Goal: Transaction & Acquisition: Purchase product/service

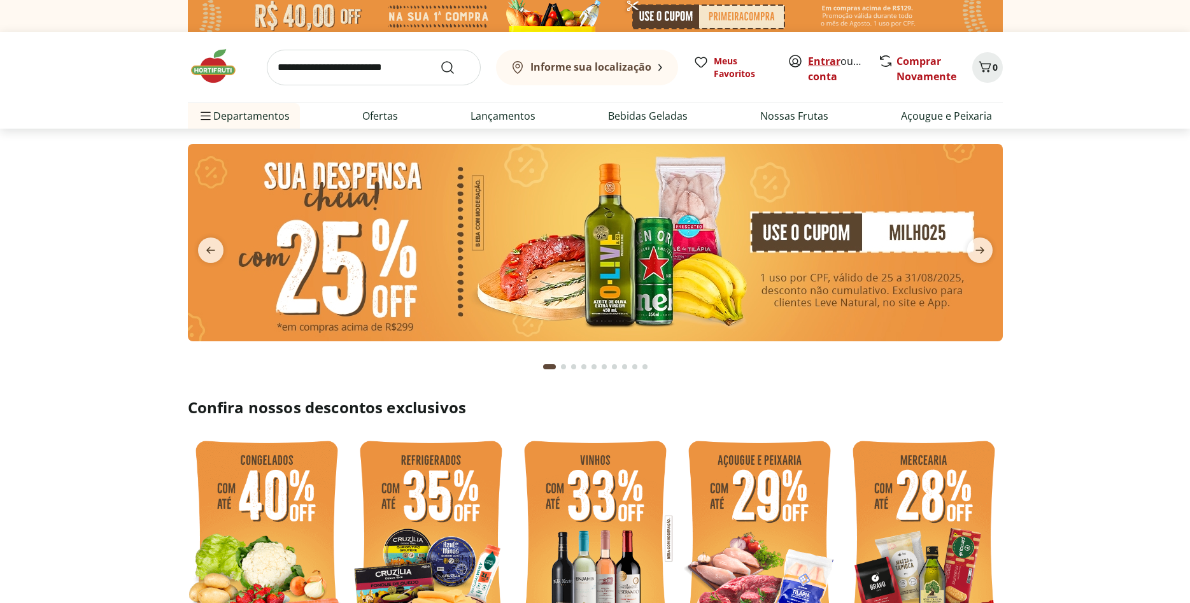
click at [825, 64] on link "Entrar" at bounding box center [824, 61] width 32 height 14
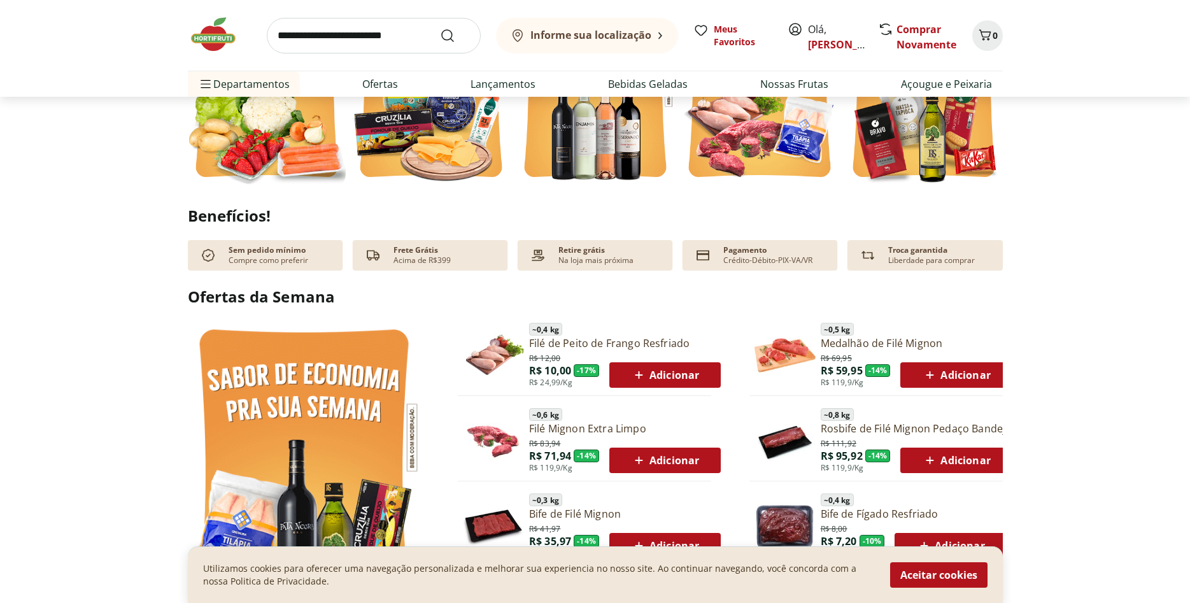
scroll to position [650, 0]
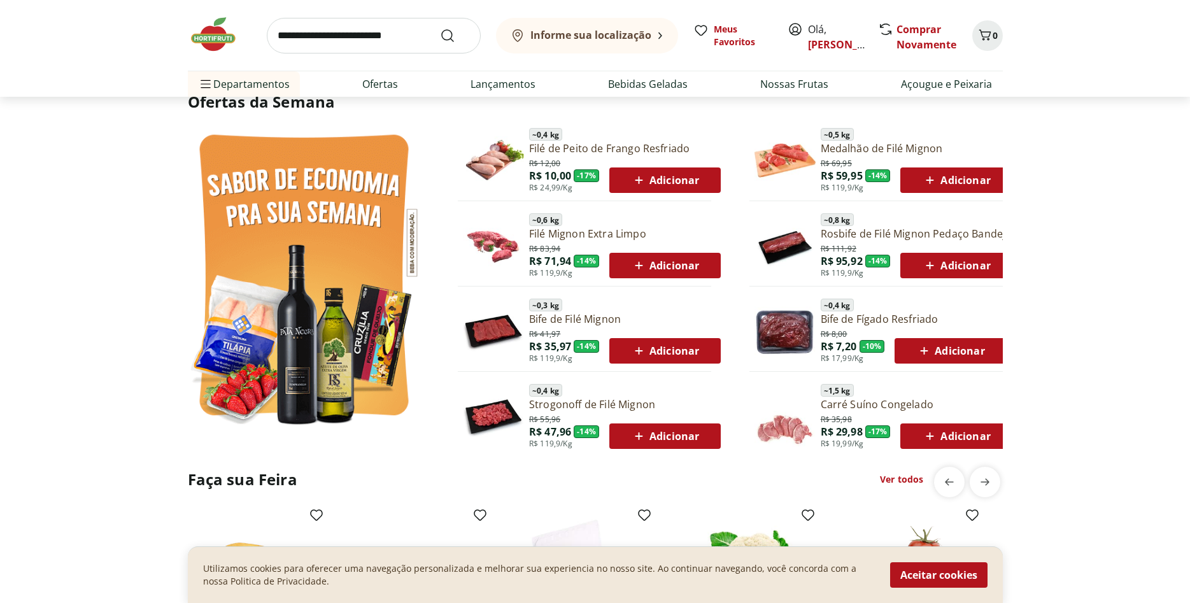
click at [655, 183] on span "Adicionar" at bounding box center [665, 180] width 68 height 15
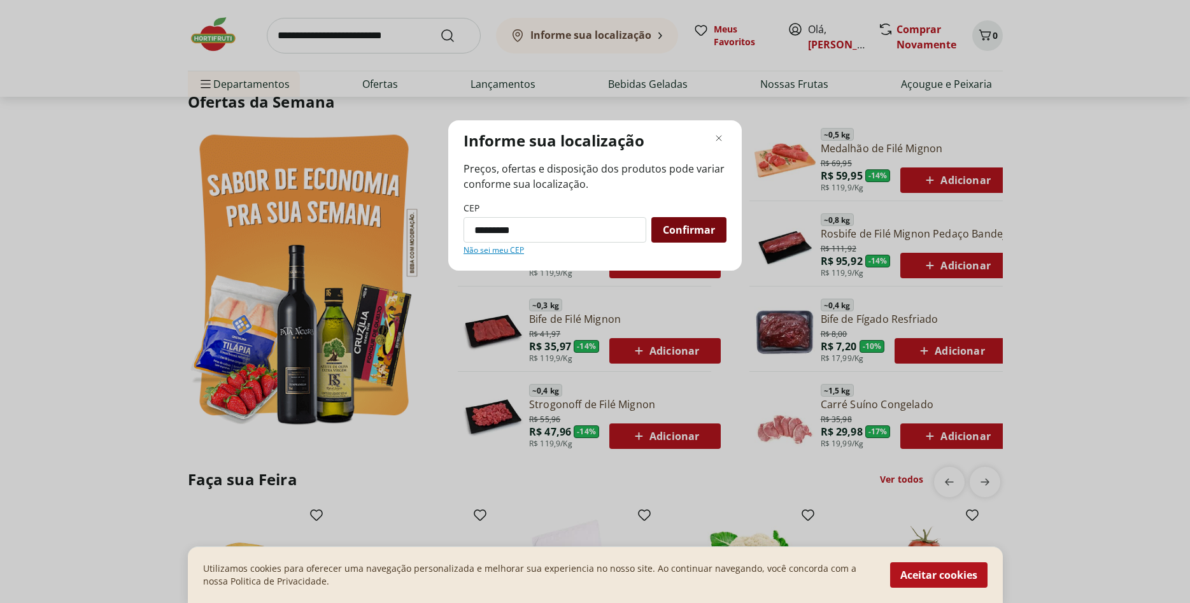
type input "*********"
click at [690, 225] on span "Confirmar" at bounding box center [689, 230] width 52 height 10
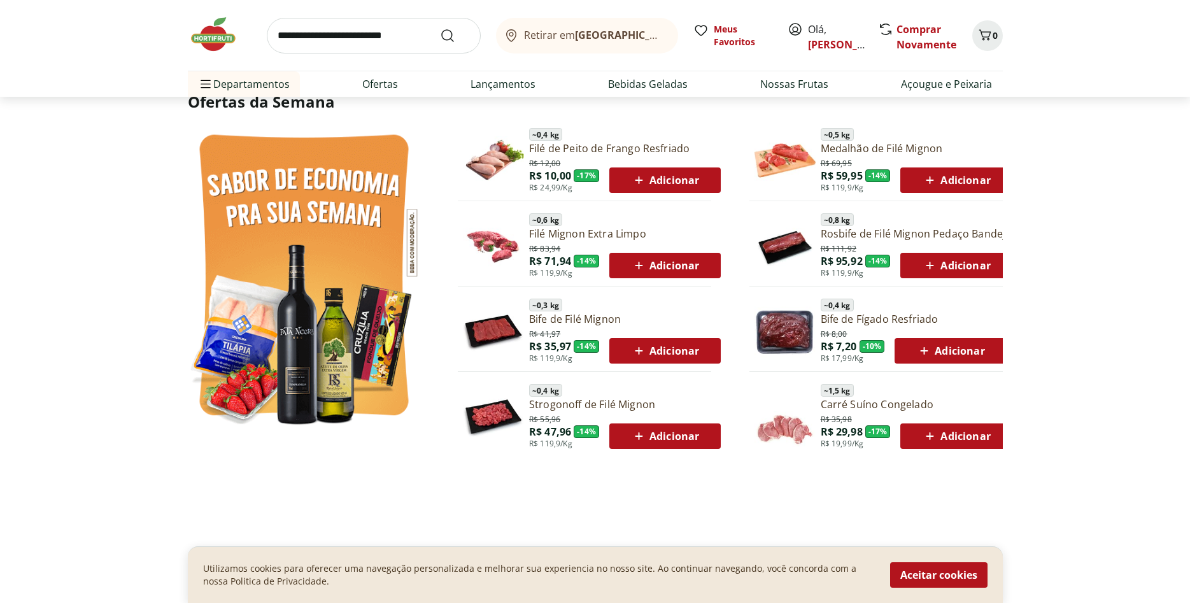
click at [674, 176] on span "Adicionar" at bounding box center [665, 180] width 68 height 15
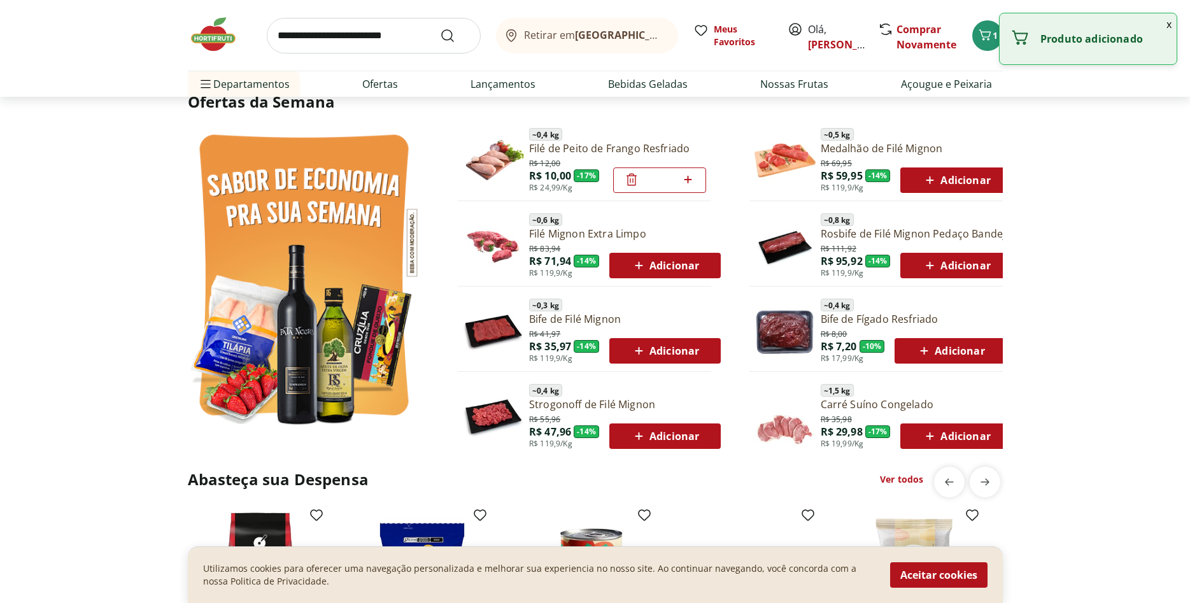
click at [652, 350] on span "Adicionar" at bounding box center [665, 350] width 68 height 15
click at [938, 348] on span "Adicionar" at bounding box center [950, 350] width 68 height 15
click at [944, 266] on span "Adicionar" at bounding box center [956, 265] width 68 height 15
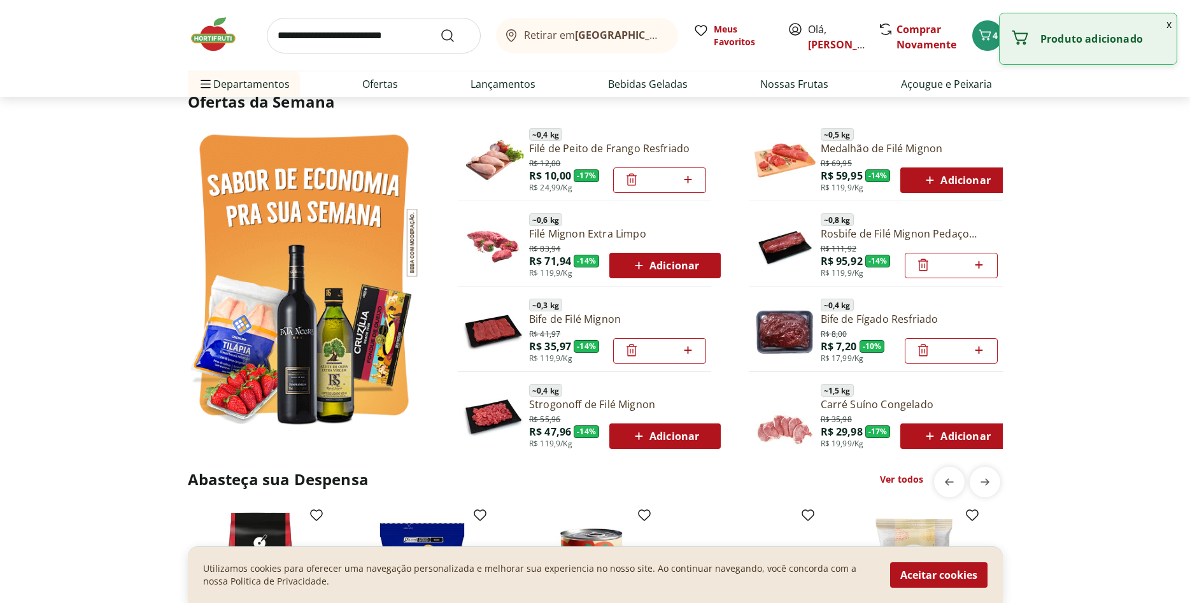
click at [949, 165] on div "R$ 69,95 R$ 59,95 - 14 % R$ 119,9/Kg Adicionar" at bounding box center [917, 174] width 192 height 37
click at [666, 439] on span "Adicionar" at bounding box center [665, 436] width 68 height 15
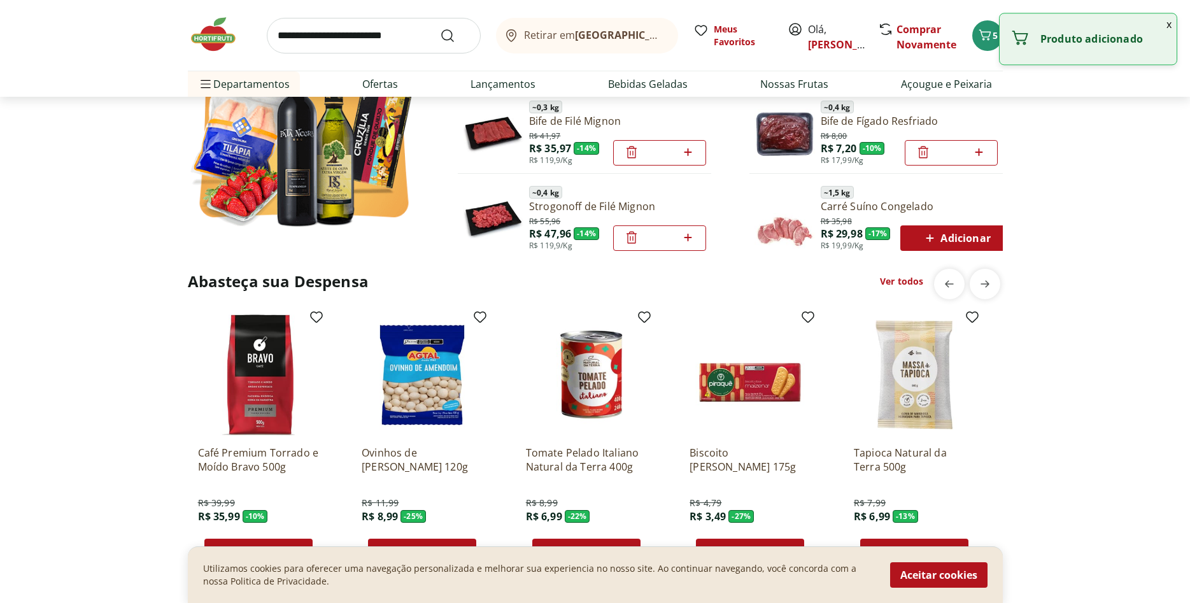
scroll to position [909, 0]
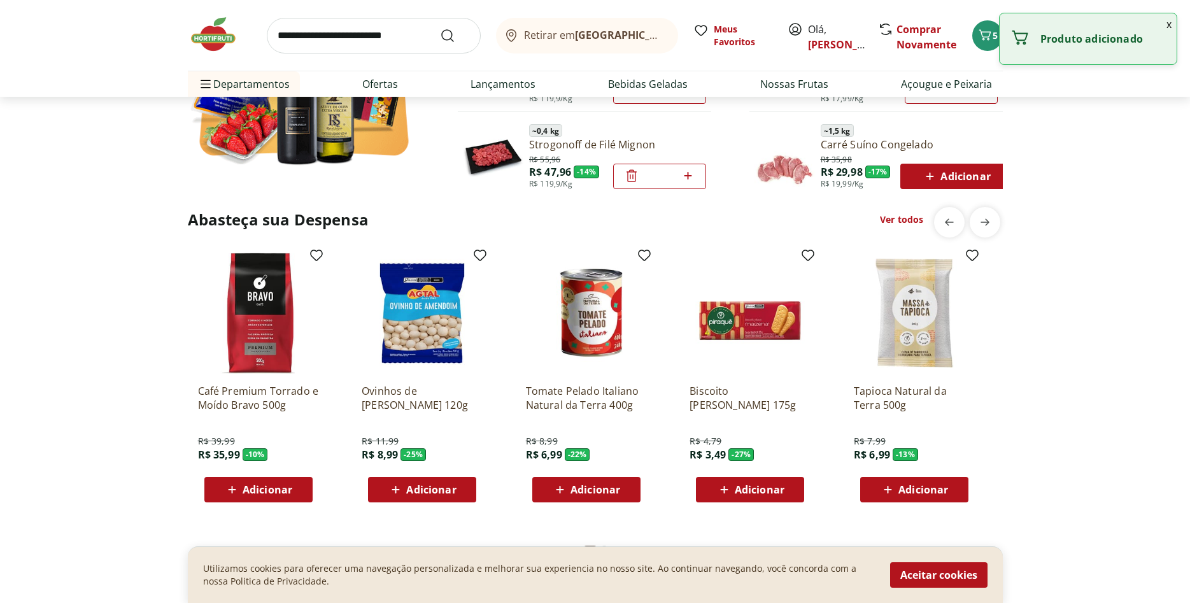
click at [250, 487] on span "Adicionar" at bounding box center [268, 490] width 50 height 10
click at [432, 474] on div "Ovinhos de [PERSON_NAME] 120g R$ 11,99 R$ 8,99 - 25 % Adicionar" at bounding box center [422, 438] width 121 height 129
click at [597, 487] on span "Adicionar" at bounding box center [596, 490] width 50 height 10
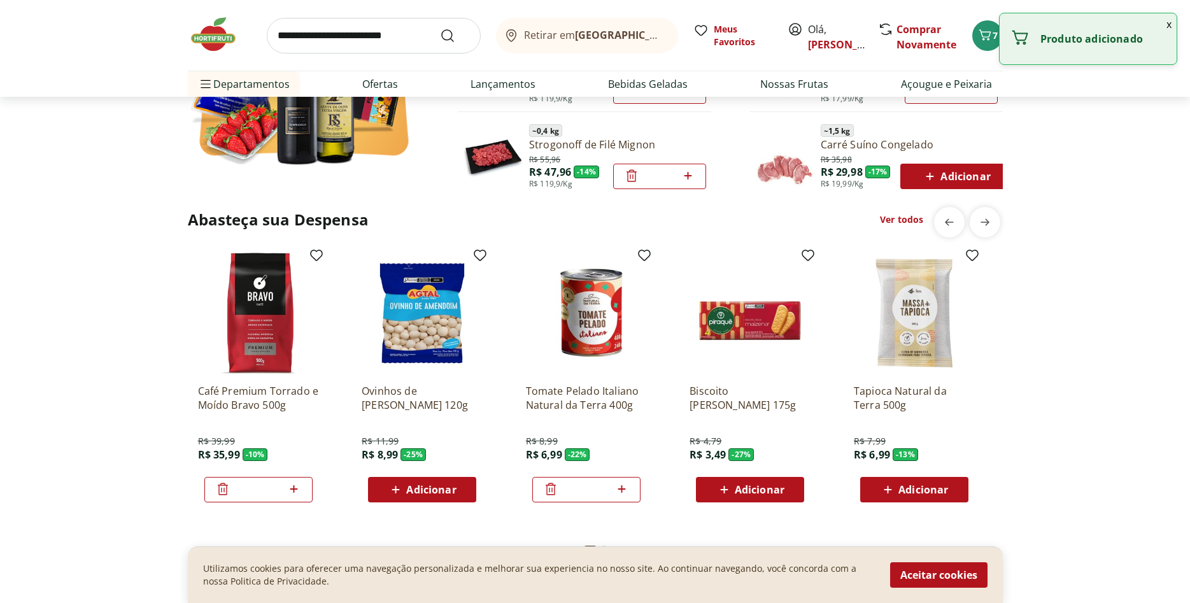
click at [751, 485] on span "Adicionar" at bounding box center [760, 490] width 50 height 10
click at [425, 489] on span "Adicionar" at bounding box center [431, 490] width 50 height 10
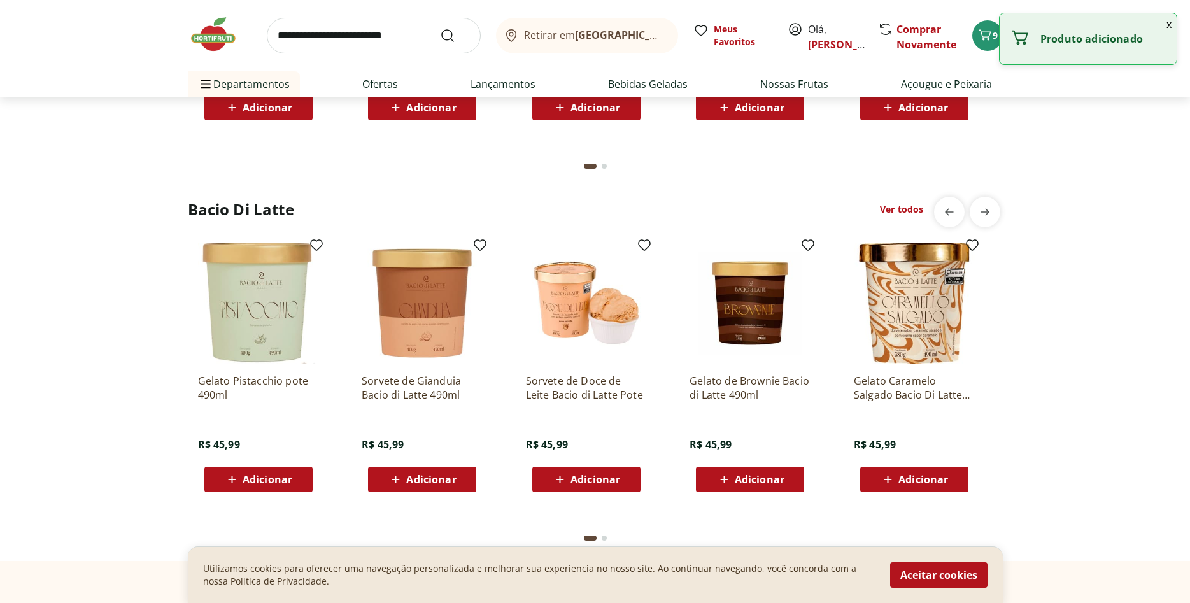
scroll to position [2274, 0]
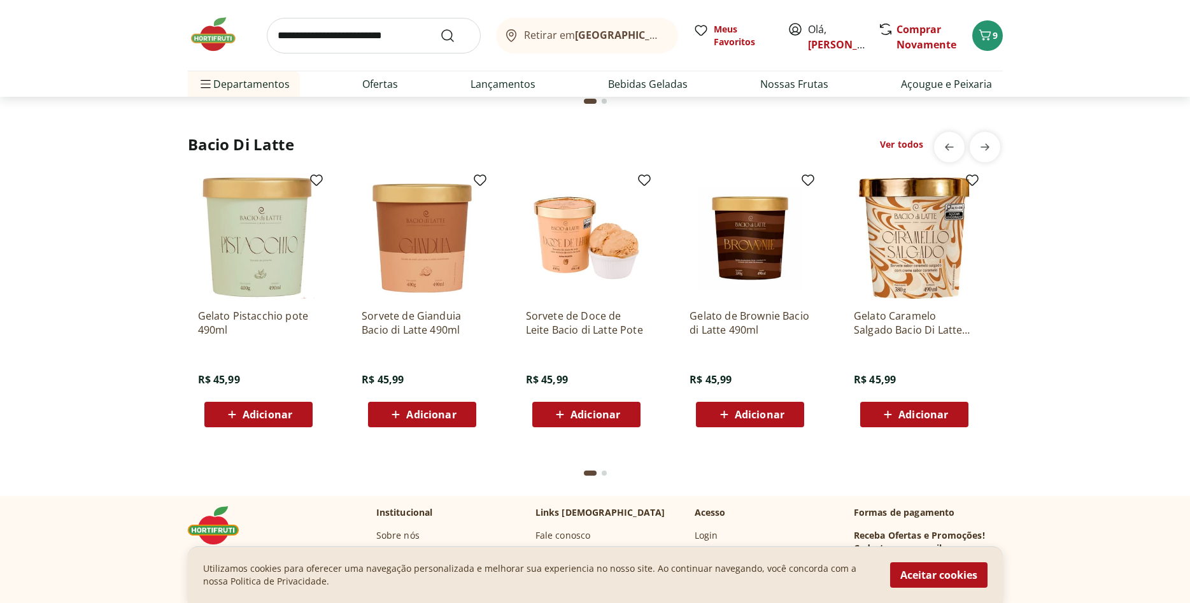
drag, startPoint x: 266, startPoint y: 411, endPoint x: 386, endPoint y: 409, distance: 120.4
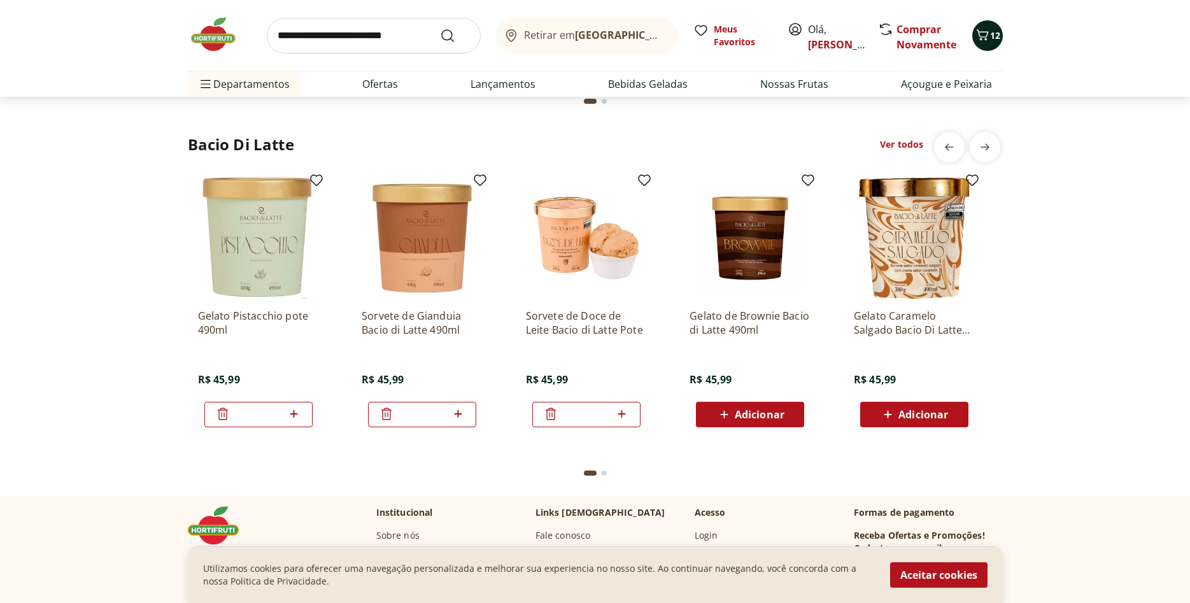
click at [984, 39] on icon "Carrinho" at bounding box center [982, 34] width 15 height 15
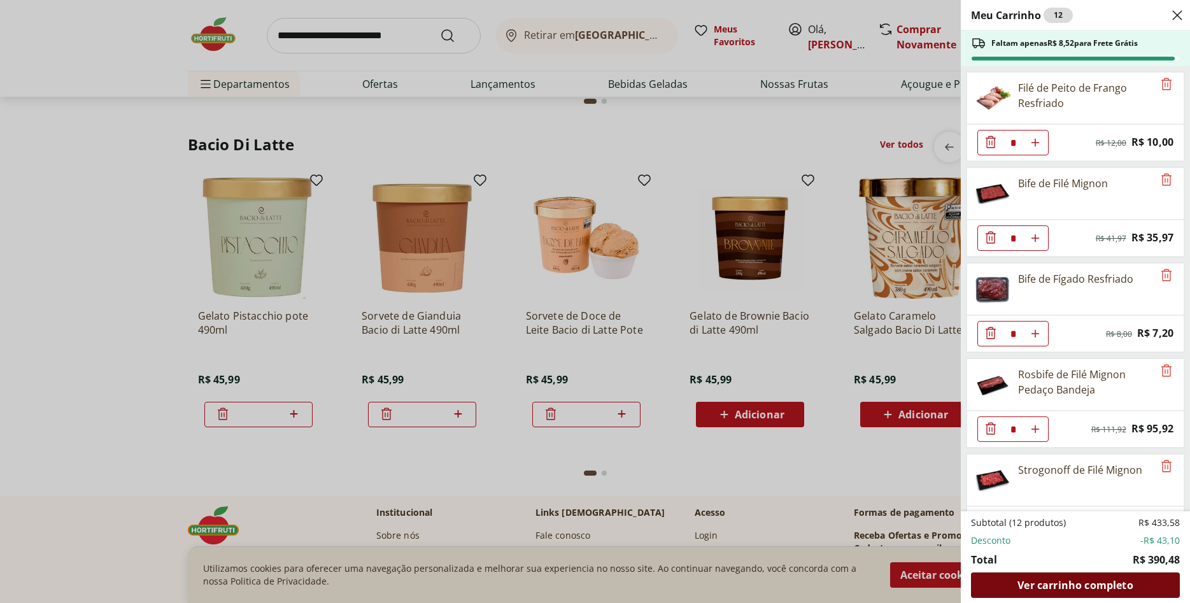
click at [1067, 585] on span "Ver carrinho completo" at bounding box center [1075, 585] width 115 height 10
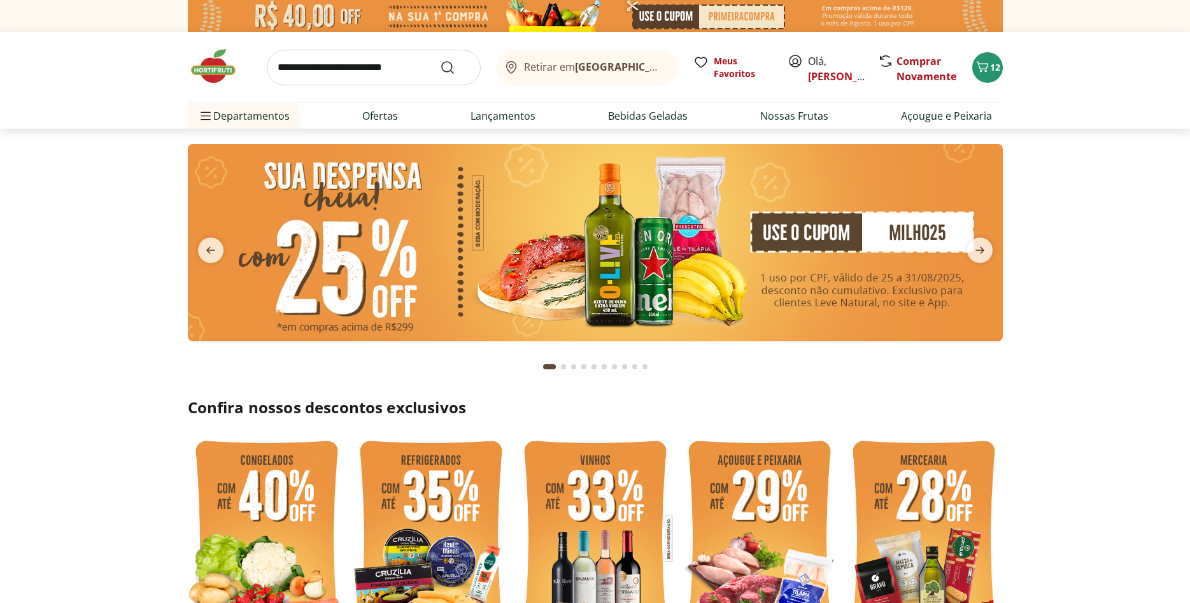
click at [885, 242] on img at bounding box center [595, 242] width 815 height 197
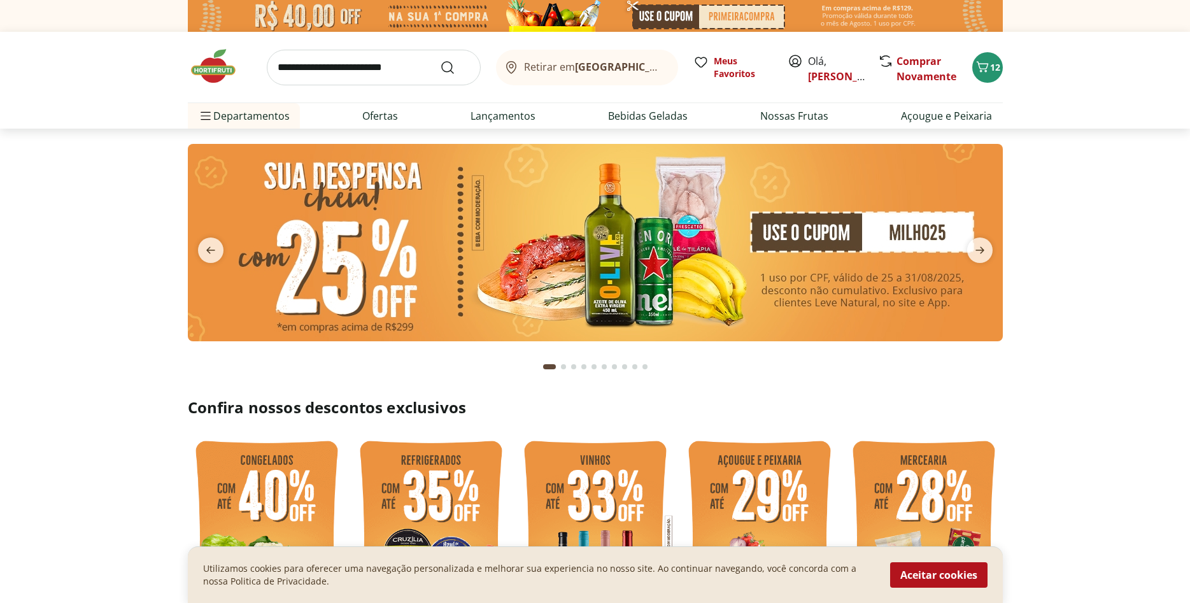
type input "*"
click at [933, 571] on button "Aceitar cookies" at bounding box center [938, 574] width 97 height 25
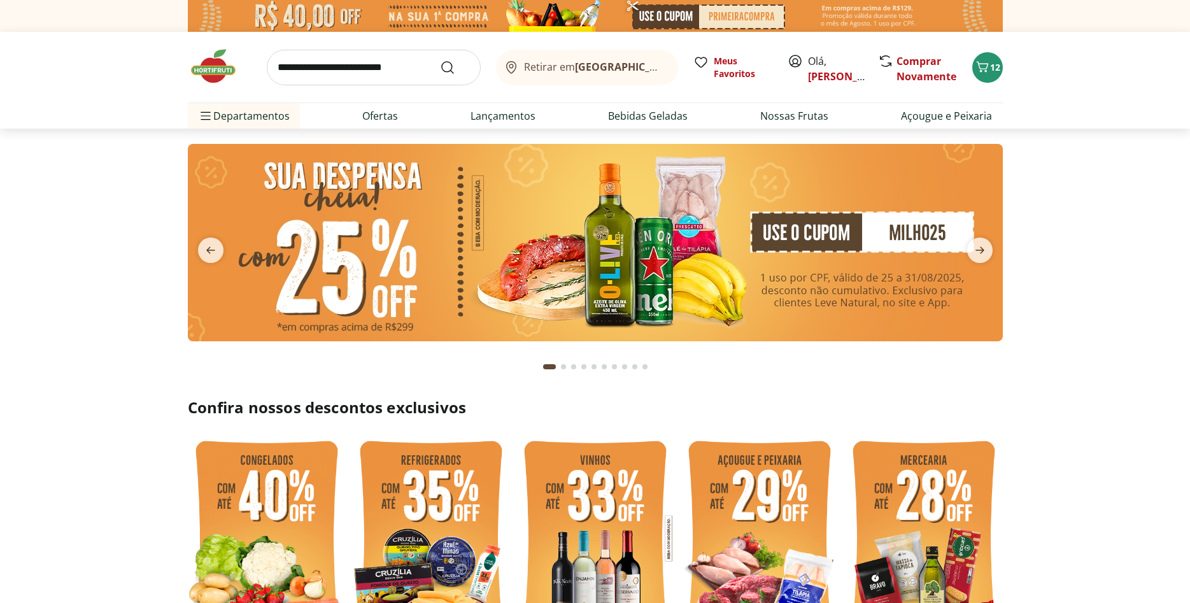
click at [922, 234] on img at bounding box center [595, 242] width 815 height 197
click at [889, 236] on img at bounding box center [595, 242] width 815 height 197
click at [982, 76] on button "12" at bounding box center [988, 67] width 31 height 31
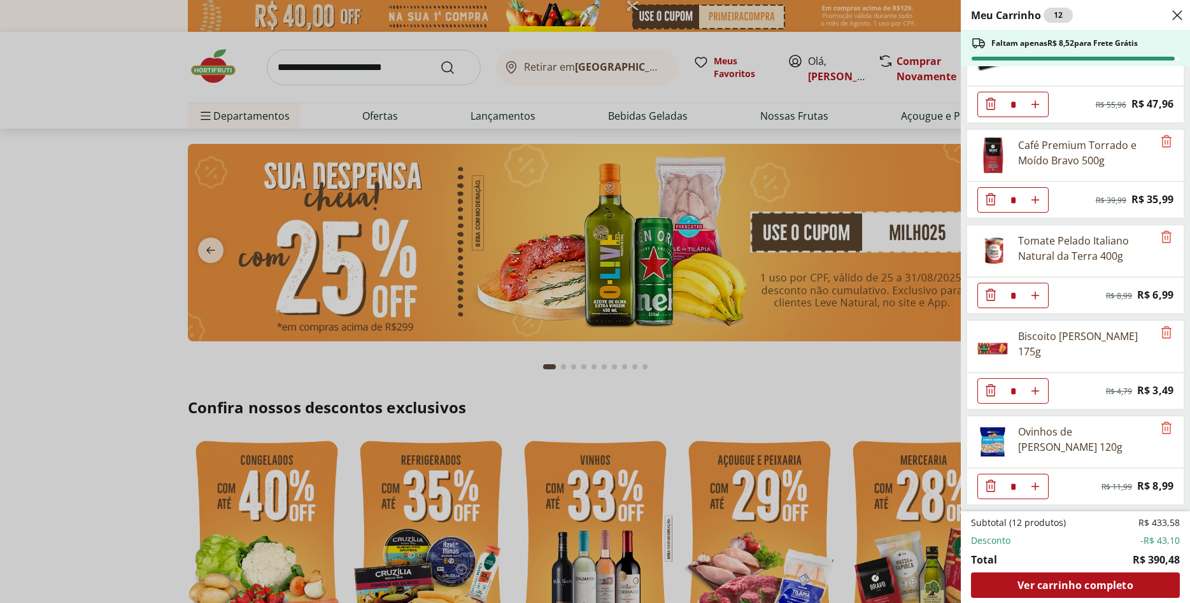
scroll to position [706, 0]
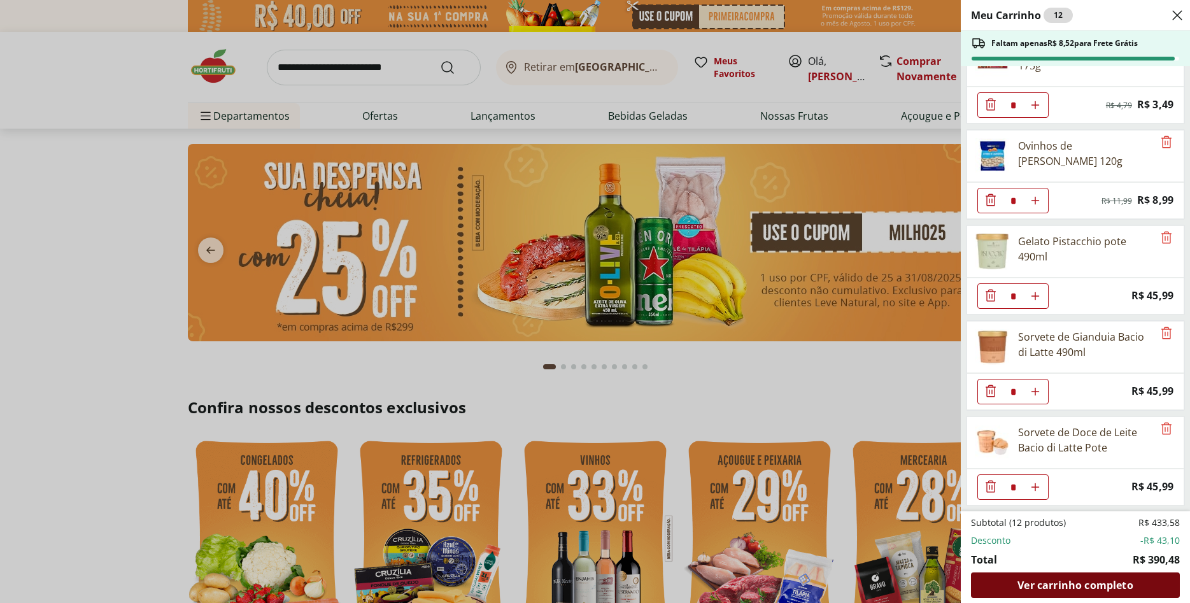
click at [1055, 576] on div "Ver carrinho completo" at bounding box center [1075, 585] width 209 height 25
